Goal: Navigation & Orientation: Find specific page/section

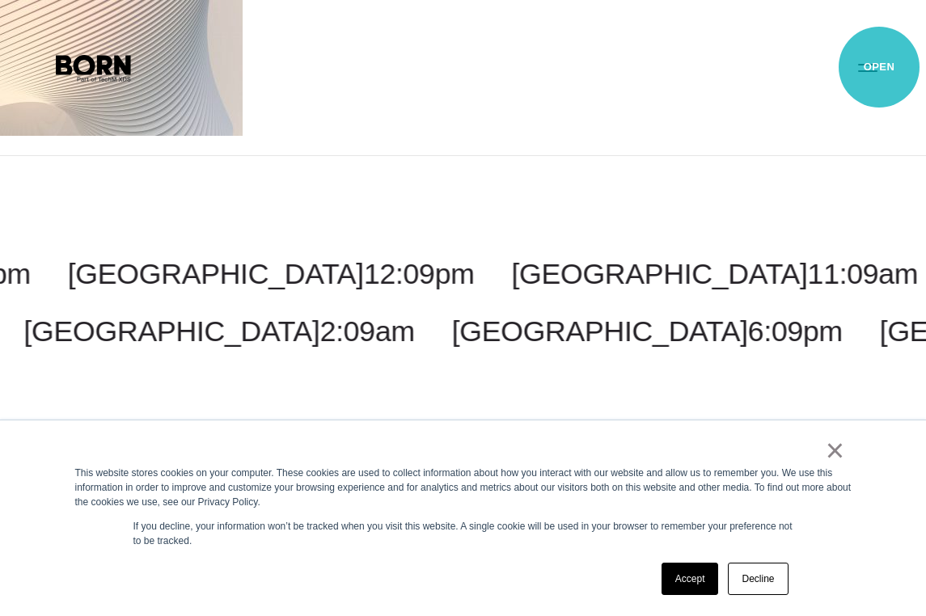
click at [879, 67] on button "Primary Menu" at bounding box center [867, 67] width 39 height 34
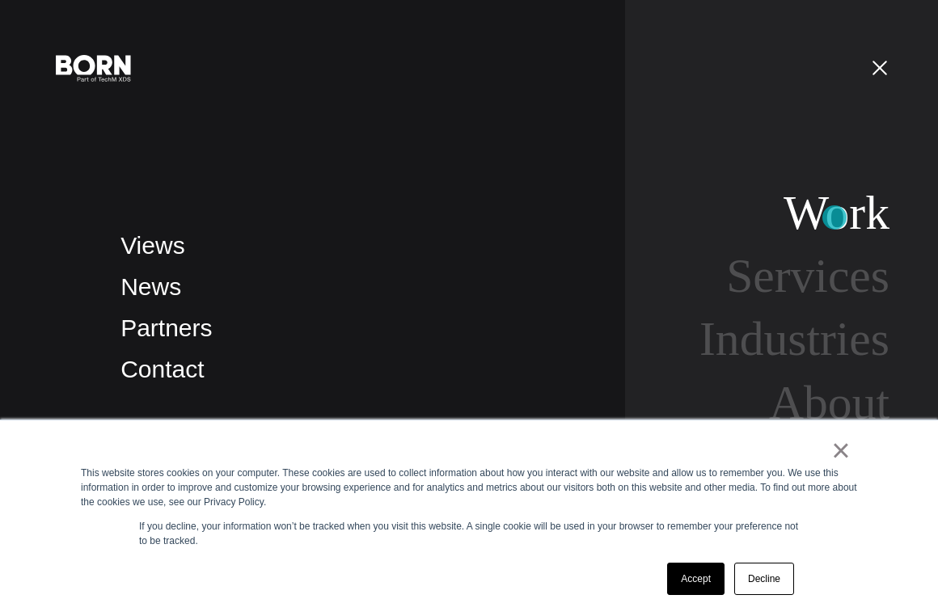
click at [835, 218] on link "Work" at bounding box center [837, 212] width 106 height 53
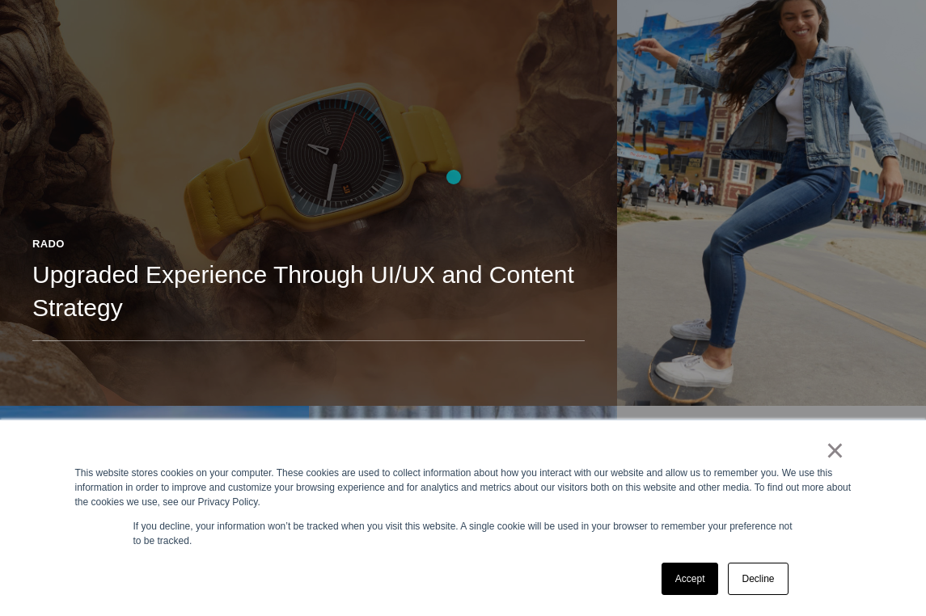
scroll to position [1132, 0]
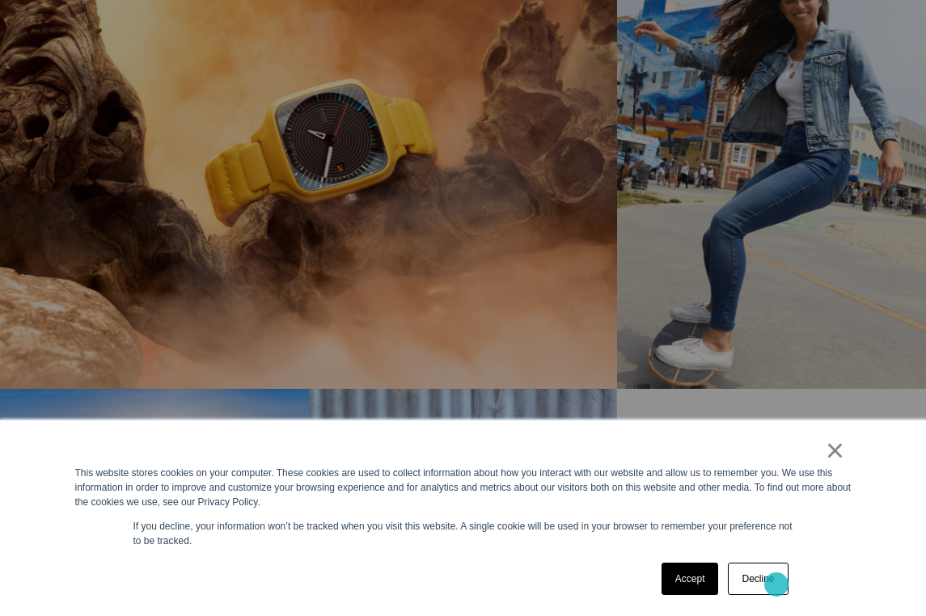
click at [776, 585] on link "Decline" at bounding box center [758, 579] width 60 height 32
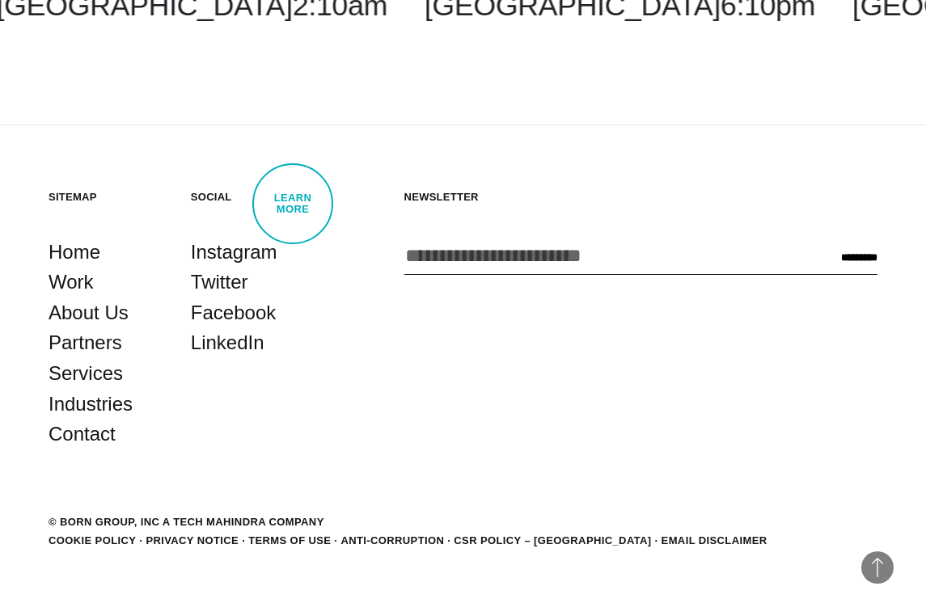
scroll to position [4126, 0]
click at [71, 382] on link "Services" at bounding box center [86, 373] width 74 height 31
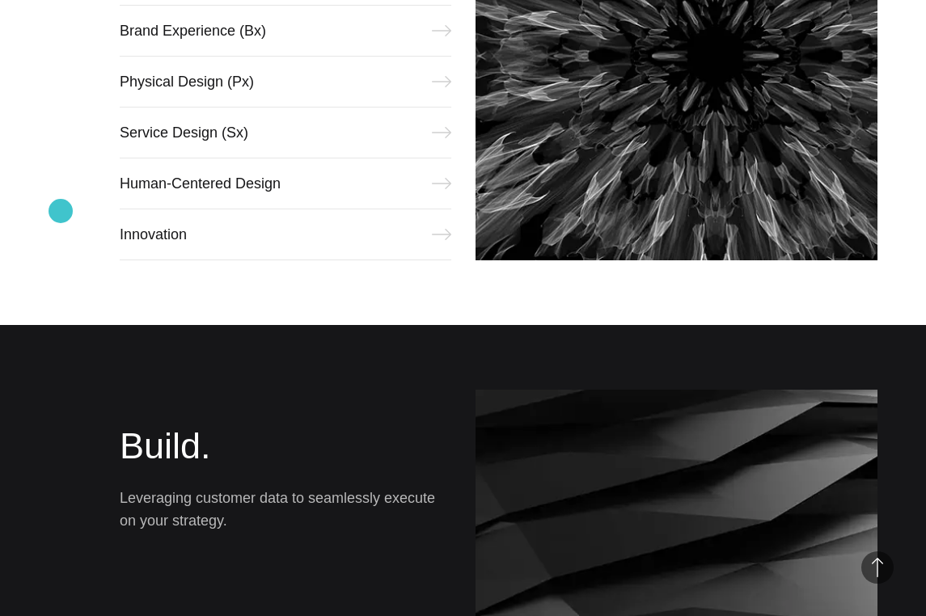
scroll to position [970, 0]
